Goal: Complete application form

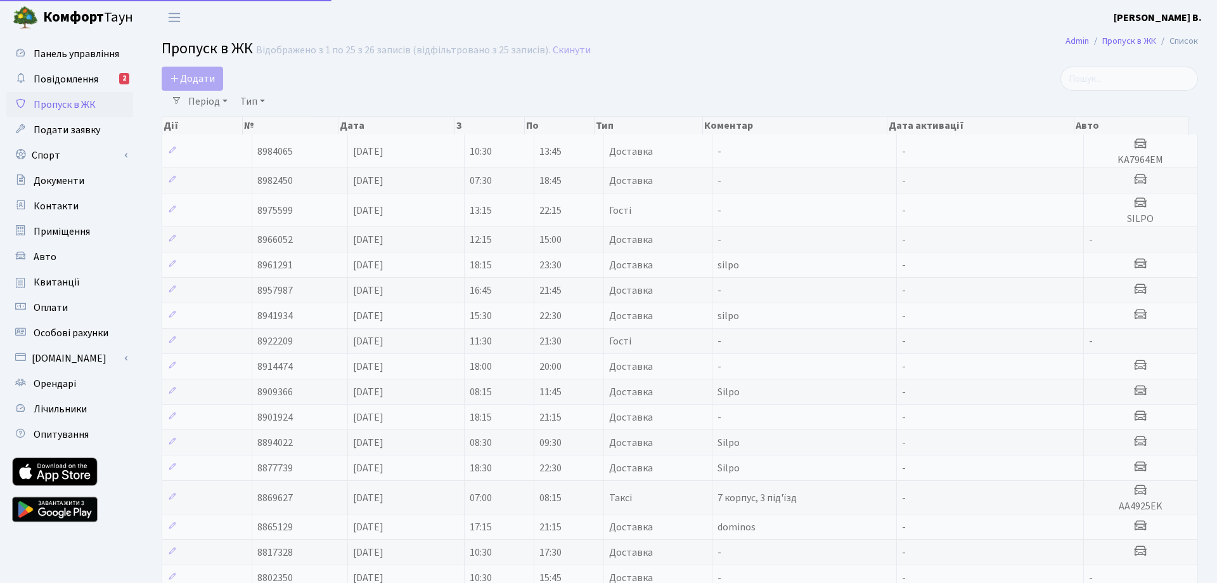
select select "25"
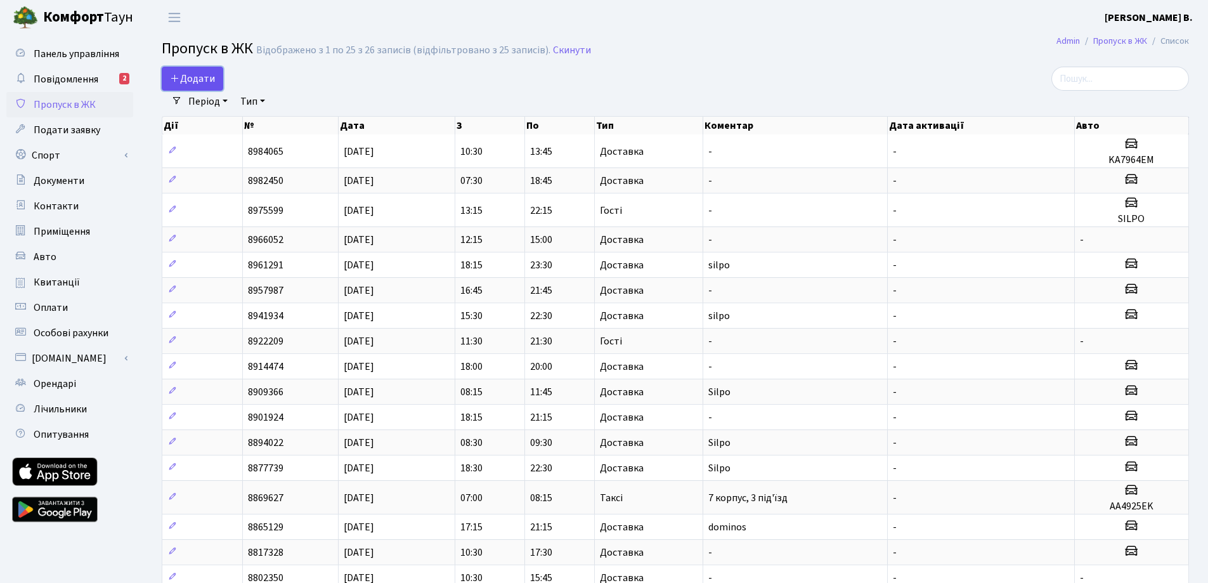
click at [202, 75] on span "Додати" at bounding box center [192, 79] width 45 height 14
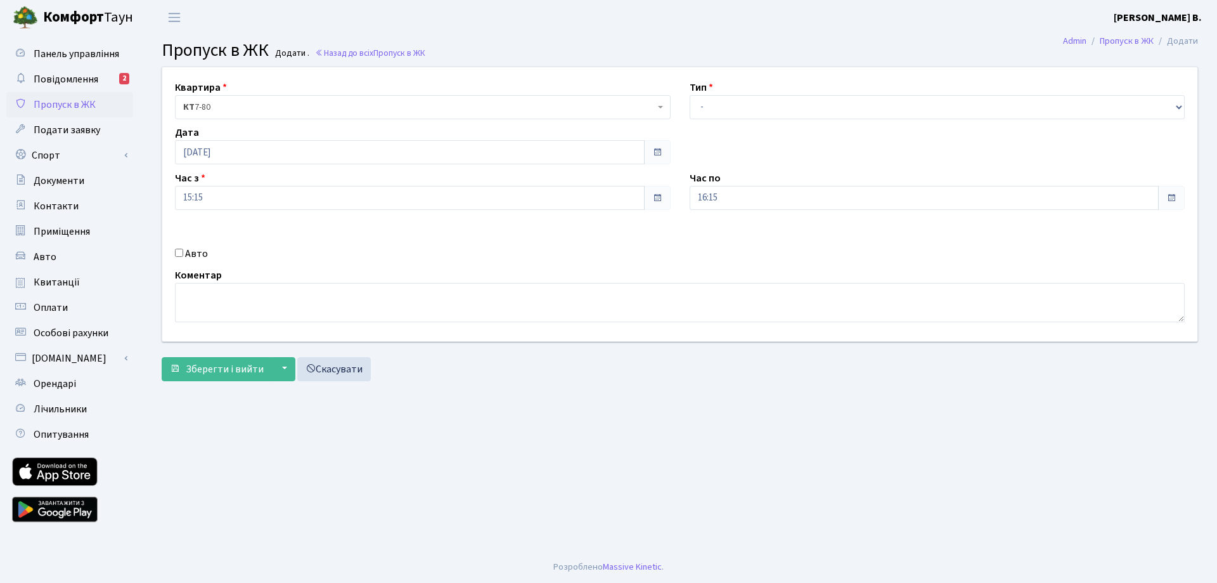
click at [832, 90] on div "Тип - Доставка Таксі Гості Сервіс" at bounding box center [937, 99] width 515 height 39
click at [825, 101] on select "- Доставка Таксі Гості Сервіс" at bounding box center [938, 107] width 496 height 24
select select "1"
click at [690, 95] on select "- Доставка Таксі Гості Сервіс" at bounding box center [938, 107] width 496 height 24
click at [722, 206] on input "16:15" at bounding box center [925, 198] width 470 height 24
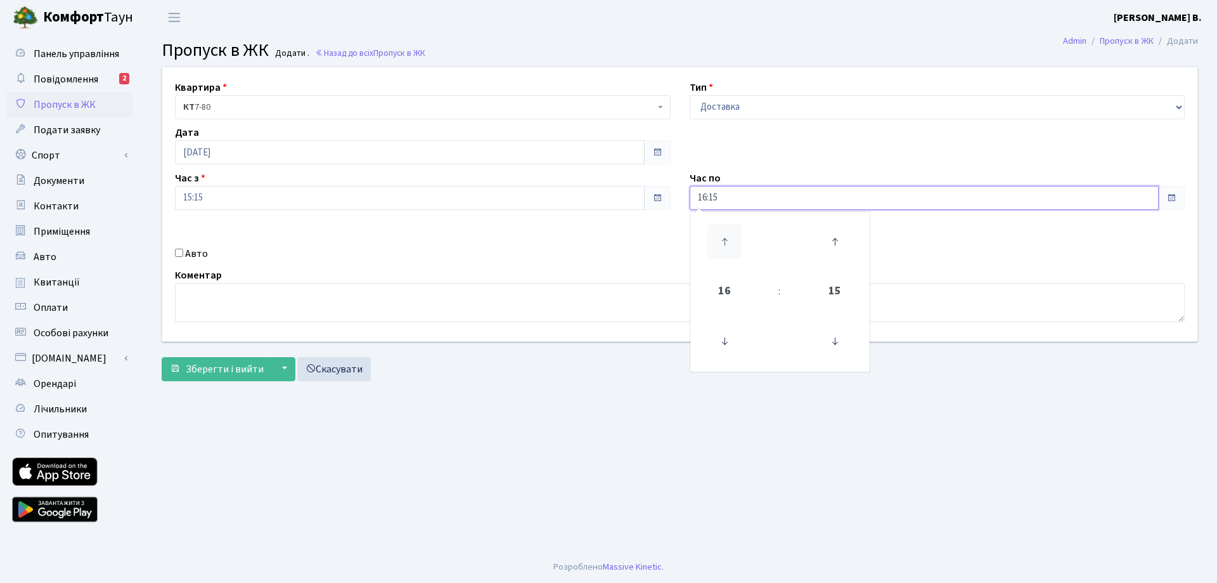
click at [737, 247] on icon at bounding box center [724, 241] width 34 height 34
click at [725, 243] on icon at bounding box center [724, 241] width 34 height 34
type input "19:15"
click at [177, 253] on input "Авто" at bounding box center [179, 253] width 8 height 8
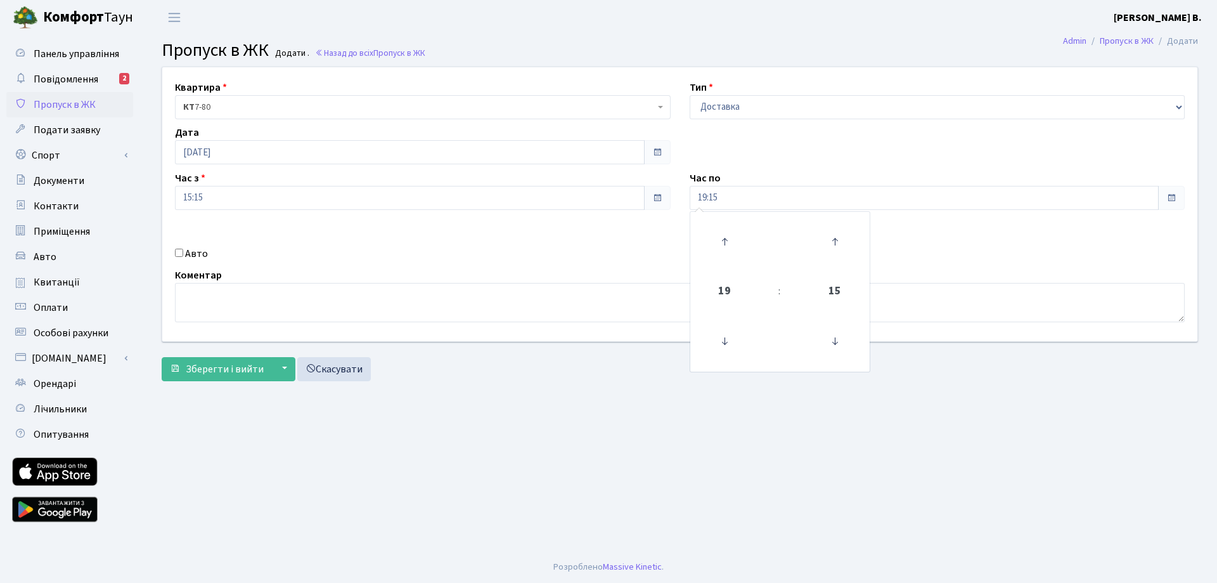
checkbox input "true"
drag, startPoint x: 227, startPoint y: 361, endPoint x: 228, endPoint y: 400, distance: 38.7
click at [227, 362] on span "Зберегти і вийти" at bounding box center [225, 369] width 78 height 14
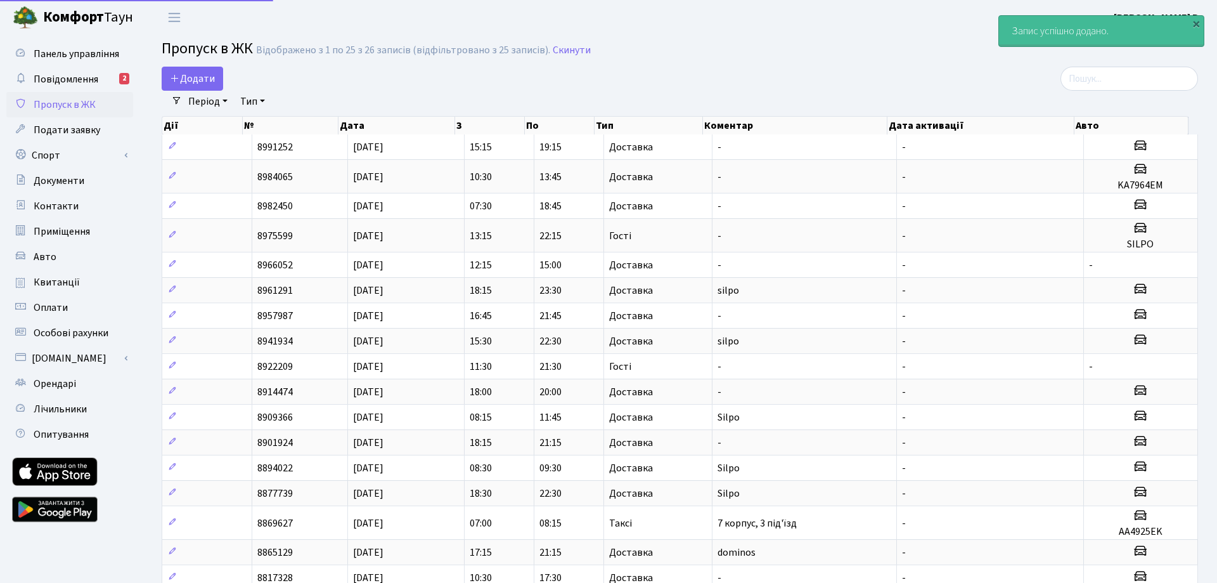
select select "25"
